Goal: Task Accomplishment & Management: Manage account settings

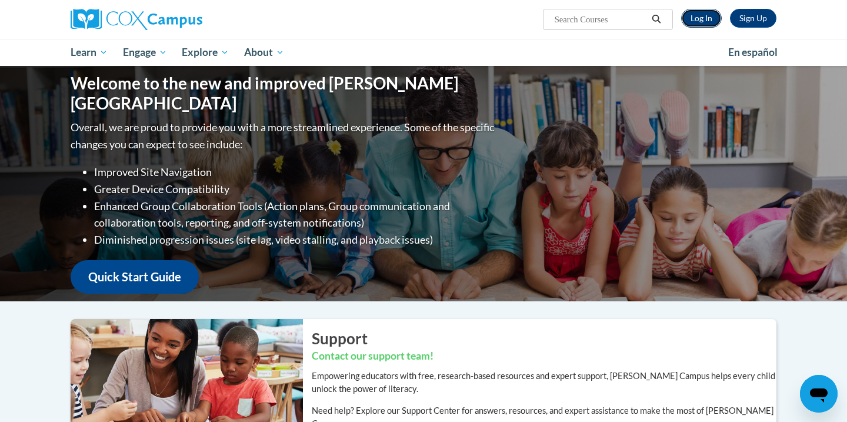
click at [694, 22] on link "Log In" at bounding box center [701, 18] width 41 height 19
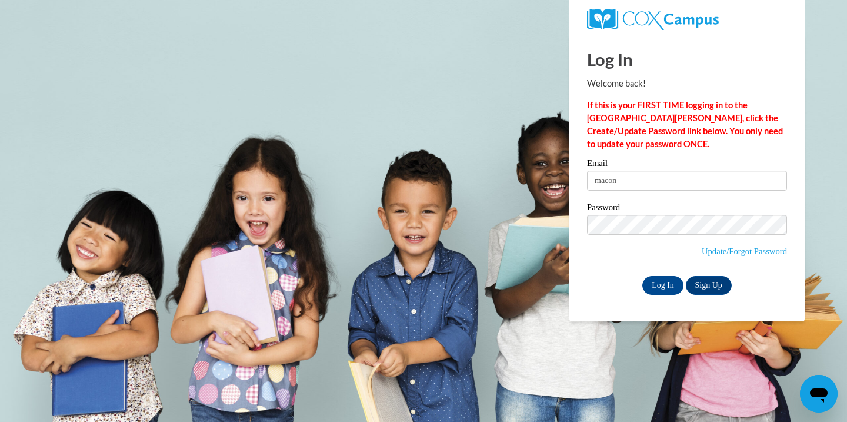
type input "macongracelearning@gmail.com"
click at [642, 276] on input "Log In" at bounding box center [662, 285] width 41 height 19
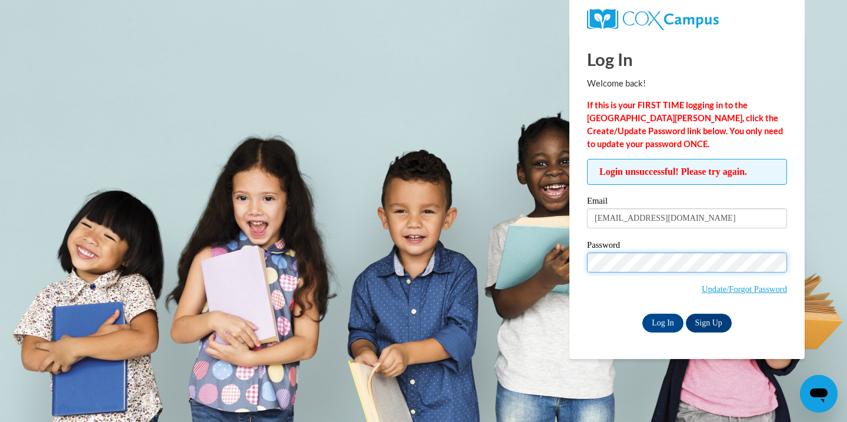
click at [642, 314] on input "Log In" at bounding box center [662, 323] width 41 height 19
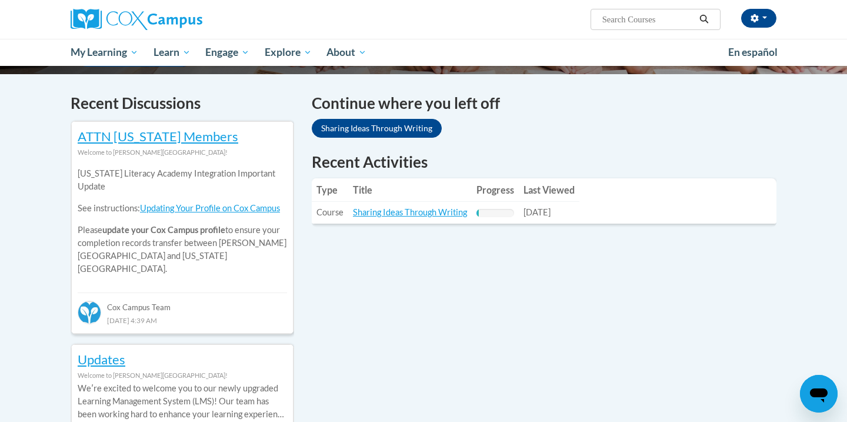
scroll to position [340, 0]
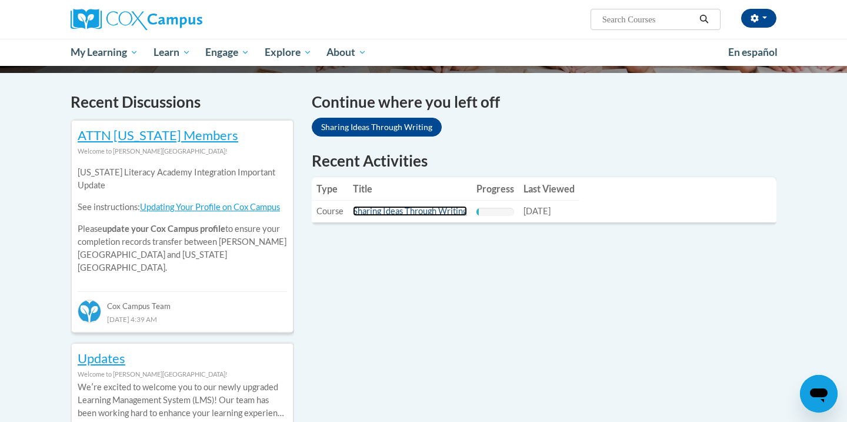
click at [389, 211] on link "Sharing Ideas Through Writing" at bounding box center [410, 211] width 114 height 10
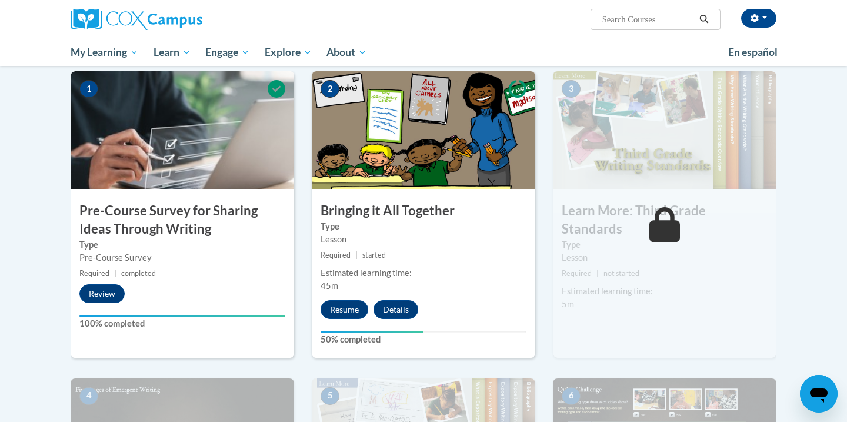
scroll to position [292, 0]
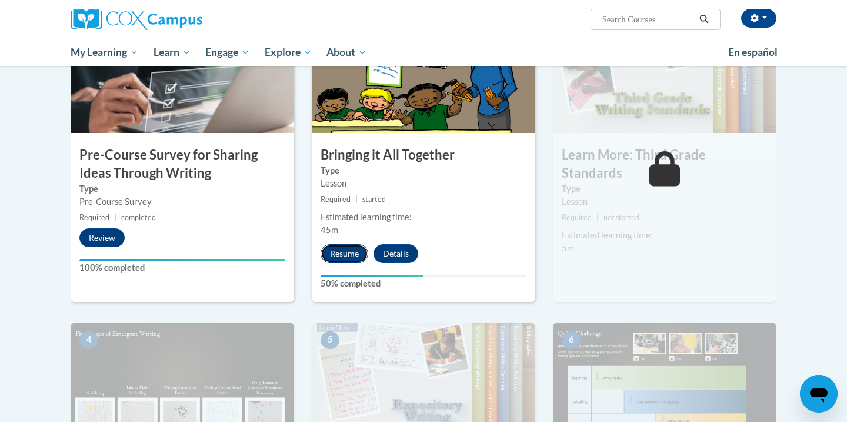
click at [348, 251] on button "Resume" at bounding box center [345, 253] width 48 height 19
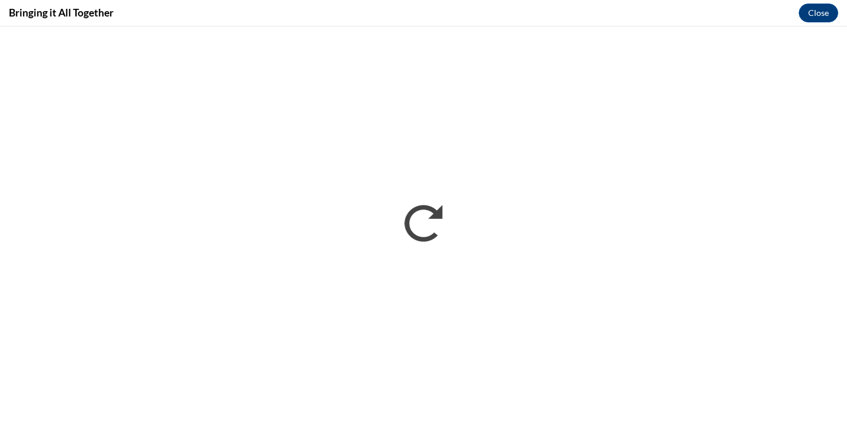
scroll to position [0, 0]
